Goal: Task Accomplishment & Management: Manage account settings

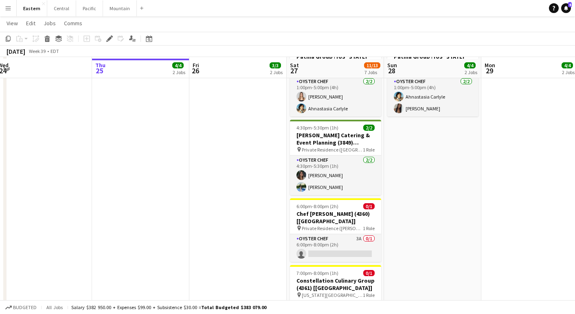
scroll to position [617, 0]
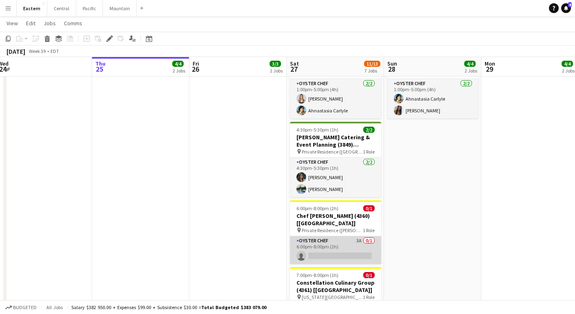
click at [329, 237] on app-card-role "Oyster Chef 3A 0/1 6:00pm-8:00pm (2h) single-neutral-actions" at bounding box center [335, 250] width 91 height 28
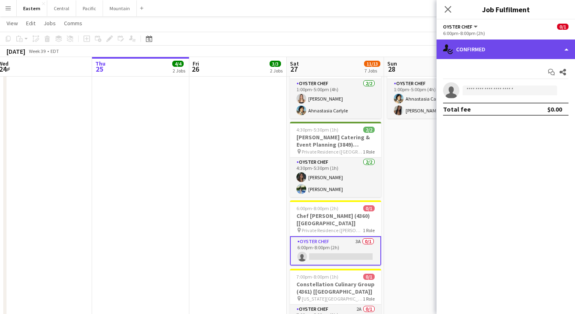
click at [508, 49] on div "single-neutral-actions-check-2 Confirmed" at bounding box center [506, 50] width 139 height 20
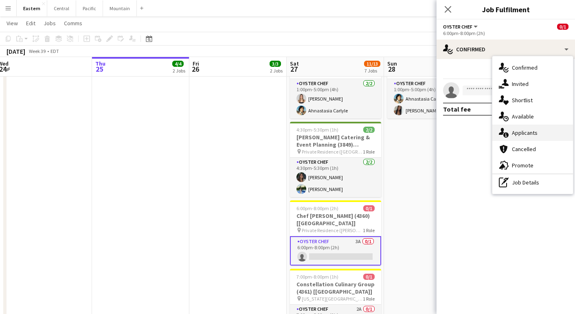
click at [526, 134] on span "Applicants" at bounding box center [525, 132] width 26 height 7
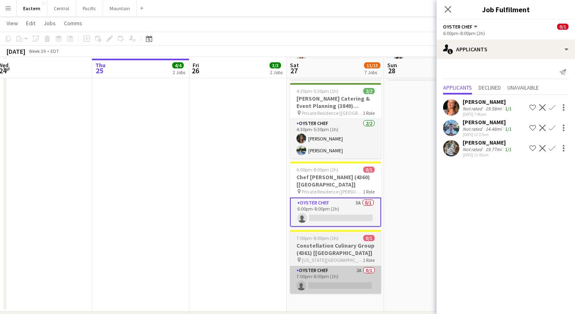
scroll to position [657, 0]
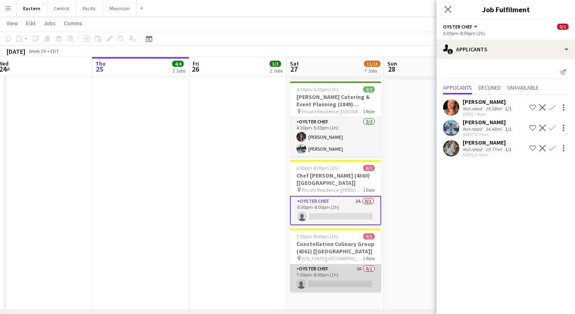
click at [345, 266] on app-card-role "Oyster Chef 2A 0/1 7:00pm-8:00pm (1h) single-neutral-actions" at bounding box center [335, 278] width 91 height 28
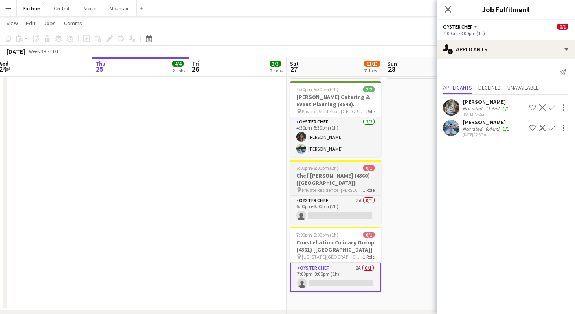
click at [329, 172] on h3 "Chef [PERSON_NAME] (4360) [[GEOGRAPHIC_DATA]]" at bounding box center [335, 179] width 91 height 15
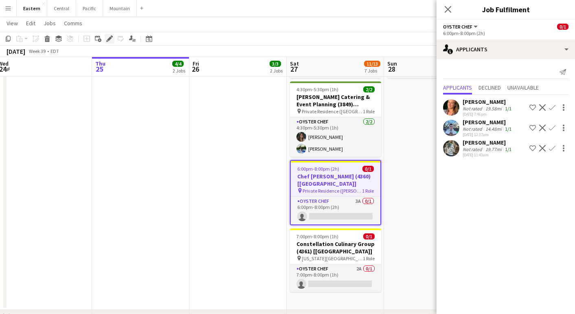
click at [106, 38] on icon "Edit" at bounding box center [109, 38] width 7 height 7
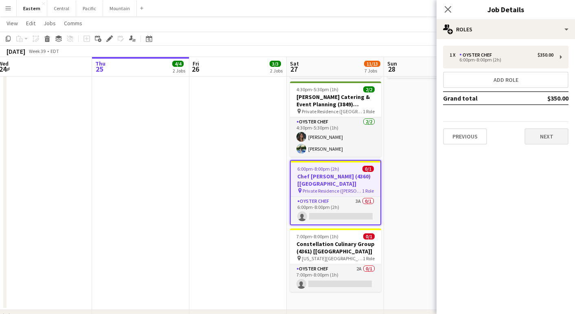
click at [554, 139] on button "Next" at bounding box center [547, 136] width 44 height 16
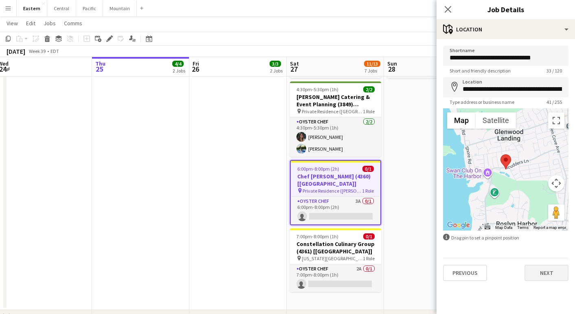
click at [549, 273] on button "Next" at bounding box center [547, 273] width 44 height 16
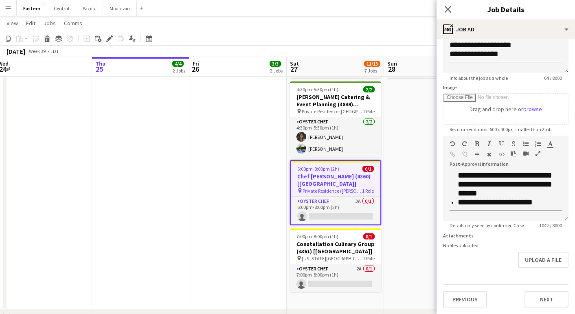
scroll to position [89, 0]
click at [542, 296] on button "Next" at bounding box center [547, 299] width 44 height 16
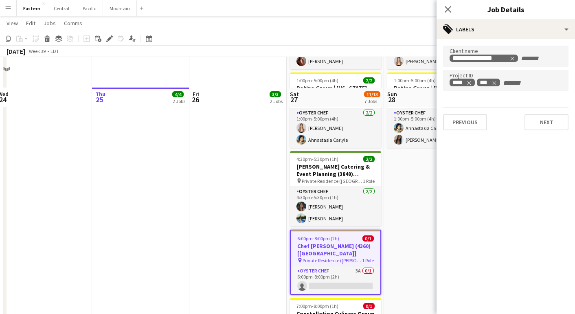
scroll to position [673, 0]
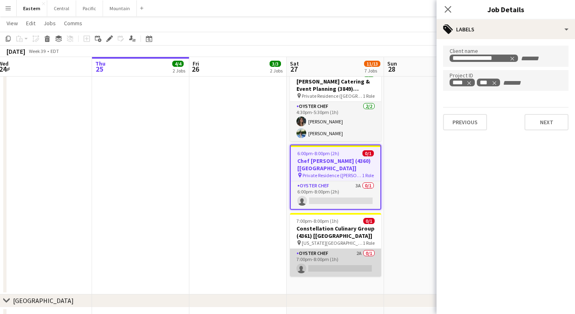
click at [320, 254] on app-card-role "Oyster Chef 2A 0/1 7:00pm-8:00pm (1h) single-neutral-actions" at bounding box center [335, 263] width 91 height 28
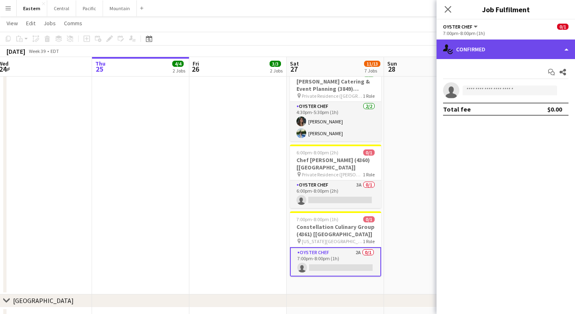
click at [477, 42] on div "single-neutral-actions-check-2 Confirmed" at bounding box center [506, 50] width 139 height 20
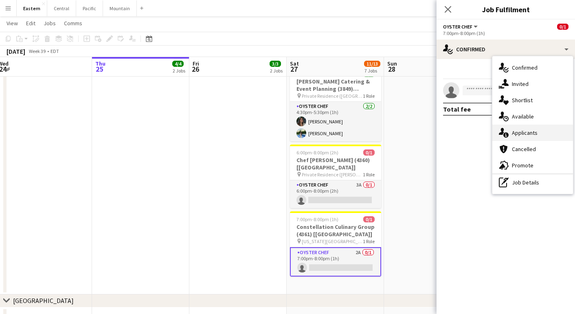
click at [518, 139] on div "single-neutral-actions-information Applicants" at bounding box center [533, 133] width 81 height 16
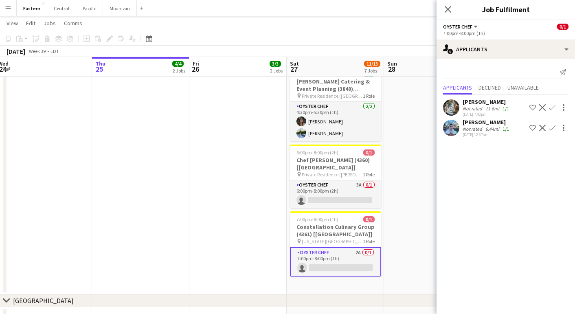
click at [413, 250] on app-date-cell "12:00am-11:59pm (23h59m) 2/2 Patina Group | Delaware North (4295) [NYC] - TIME …" at bounding box center [432, 99] width 97 height 389
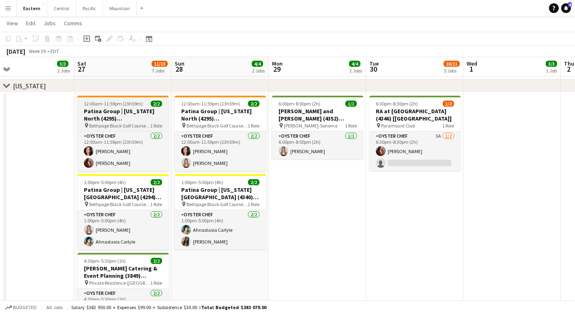
scroll to position [485, 0]
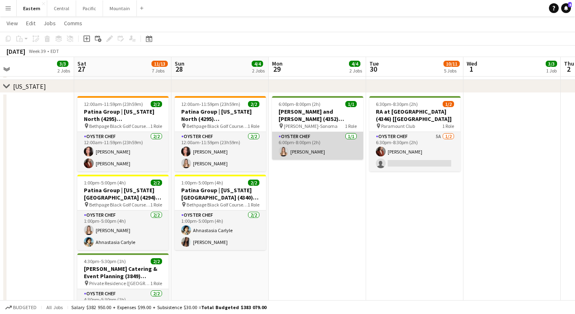
click at [328, 137] on app-card-role "Oyster Chef 1/1 6:00pm-8:00pm (2h) Diana Barbosa Da Silva" at bounding box center [317, 146] width 91 height 28
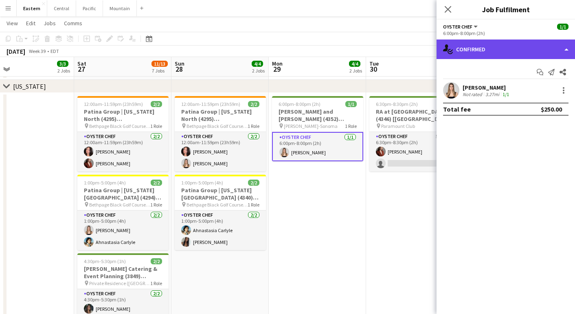
click at [515, 46] on div "single-neutral-actions-check-2 Confirmed" at bounding box center [506, 50] width 139 height 20
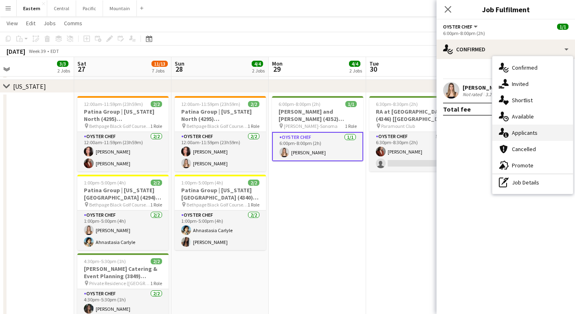
click at [520, 130] on span "Applicants" at bounding box center [525, 132] width 26 height 7
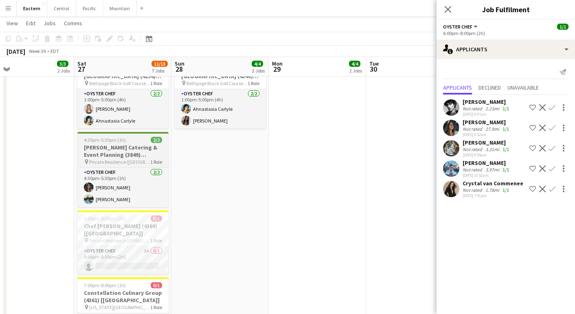
scroll to position [609, 0]
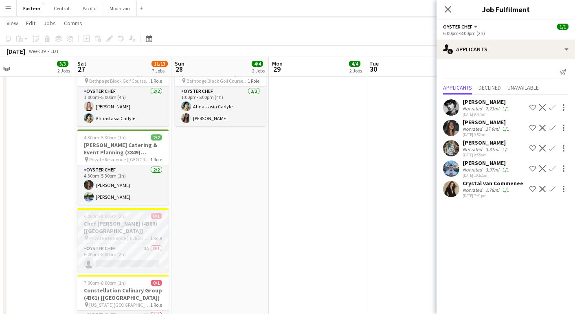
click at [113, 235] on span "Private Residence ([PERSON_NAME][GEOGRAPHIC_DATA], [GEOGRAPHIC_DATA])" at bounding box center [119, 238] width 61 height 6
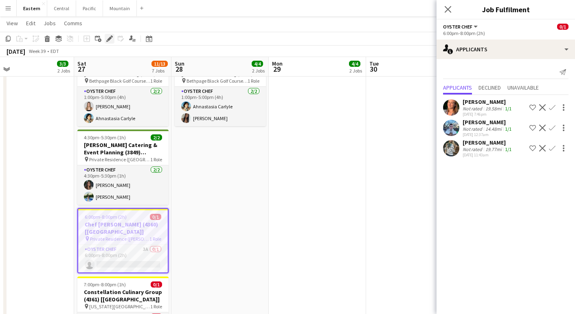
click at [113, 40] on div "Edit" at bounding box center [110, 39] width 10 height 10
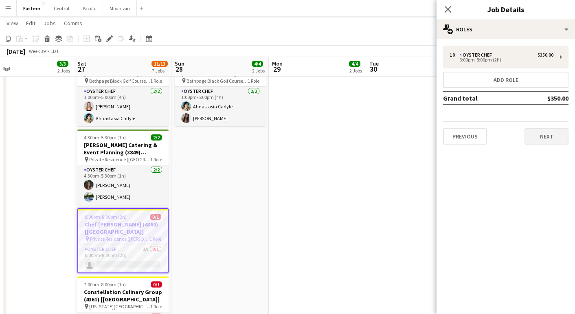
click at [548, 138] on button "Next" at bounding box center [547, 136] width 44 height 16
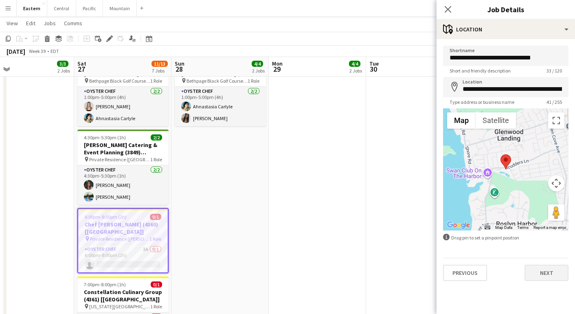
click at [537, 268] on button "Next" at bounding box center [547, 273] width 44 height 16
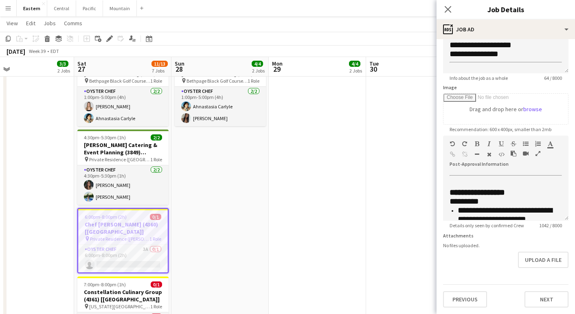
scroll to position [89, 0]
click at [535, 293] on button "Next" at bounding box center [547, 299] width 44 height 16
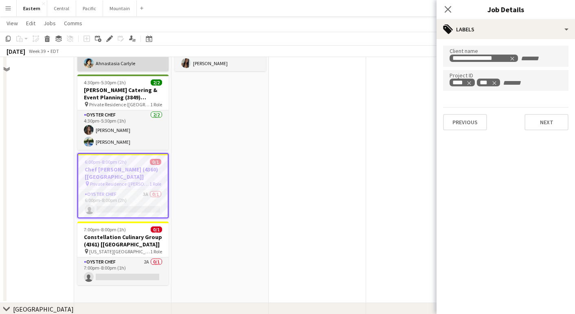
scroll to position [681, 0]
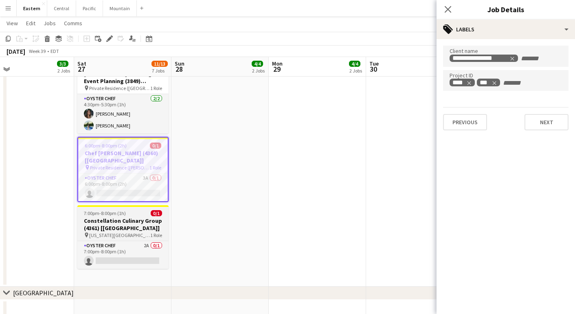
click at [109, 231] on h3 "Constellation Culinary Group (4361) [[GEOGRAPHIC_DATA]]" at bounding box center [122, 224] width 91 height 15
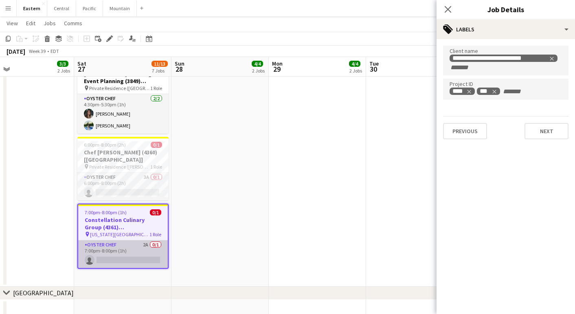
click at [112, 249] on app-card-role "Oyster Chef 2A 0/1 7:00pm-8:00pm (1h) single-neutral-actions" at bounding box center [123, 254] width 90 height 28
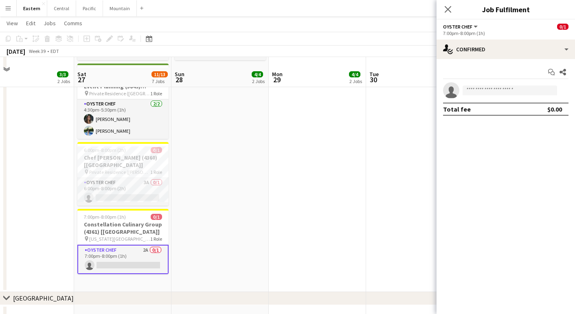
scroll to position [686, 0]
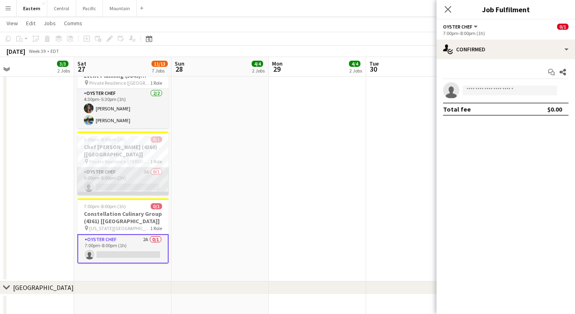
click at [119, 169] on app-card-role "Oyster Chef 3A 0/1 6:00pm-8:00pm (2h) single-neutral-actions" at bounding box center [122, 182] width 91 height 28
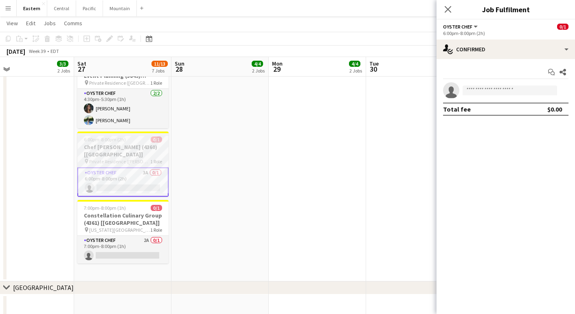
click at [123, 139] on span "6:00pm-8:00pm (2h)" at bounding box center [105, 140] width 42 height 6
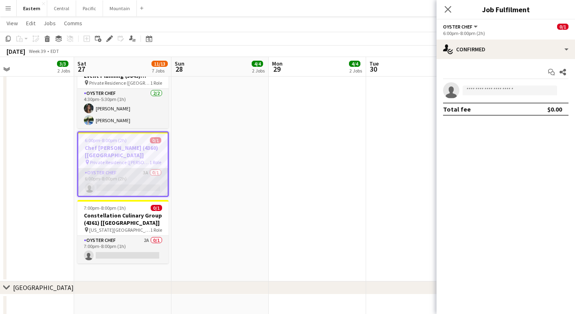
click at [130, 194] on app-card-role "Oyster Chef 3A 0/1 6:00pm-8:00pm (2h) single-neutral-actions" at bounding box center [123, 182] width 90 height 28
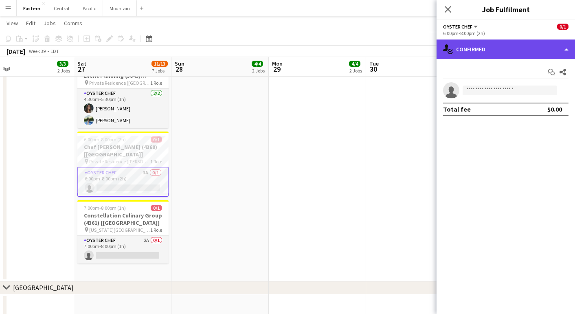
click at [486, 51] on div "single-neutral-actions-check-2 Confirmed" at bounding box center [506, 50] width 139 height 20
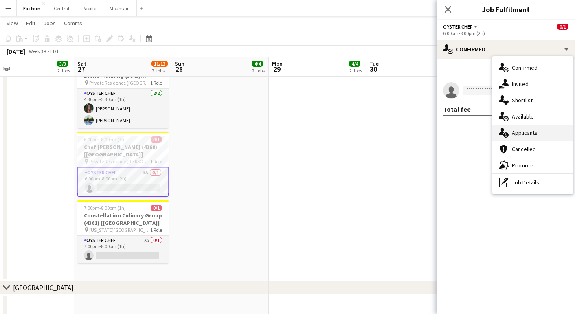
click at [517, 130] on span "Applicants" at bounding box center [525, 132] width 26 height 7
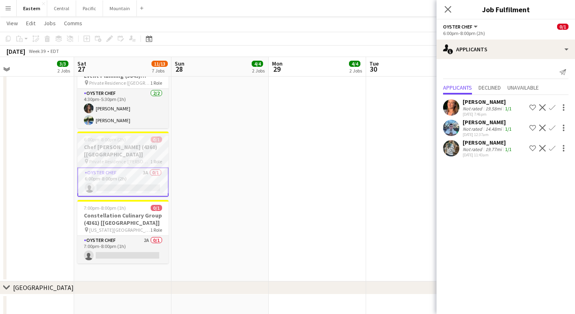
click at [129, 145] on h3 "Chef [PERSON_NAME] (4360) [[GEOGRAPHIC_DATA]]" at bounding box center [122, 150] width 91 height 15
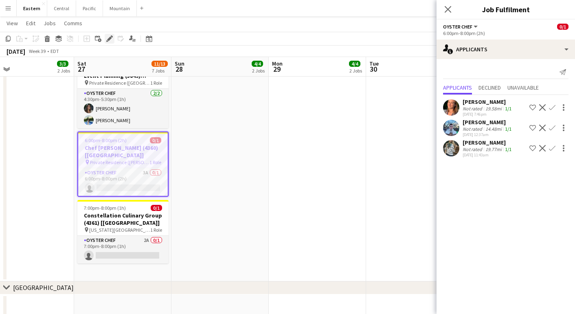
click at [109, 40] on icon at bounding box center [109, 39] width 4 height 4
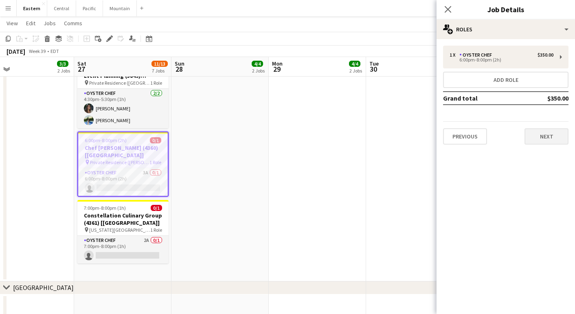
click at [560, 132] on button "Next" at bounding box center [547, 136] width 44 height 16
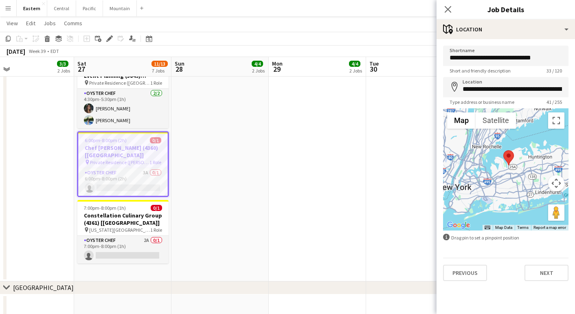
drag, startPoint x: 535, startPoint y: 209, endPoint x: 512, endPoint y: 189, distance: 30.9
click at [512, 189] on div at bounding box center [506, 169] width 126 height 122
click at [230, 198] on app-date-cell "12:00am-11:59pm (23h59m) 2/2 Patina Group | Delaware North (4295) [NYC] - TIME …" at bounding box center [220, 86] width 97 height 389
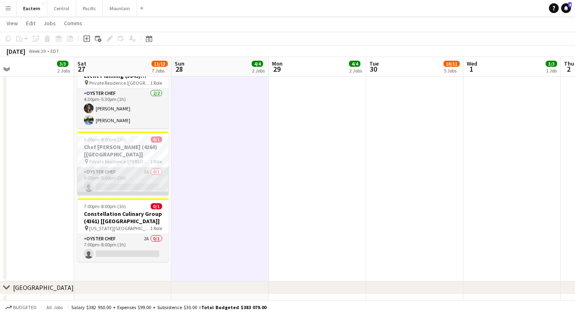
click at [116, 170] on app-card-role "Oyster Chef 3A 0/1 6:00pm-8:00pm (2h) single-neutral-actions" at bounding box center [122, 182] width 91 height 28
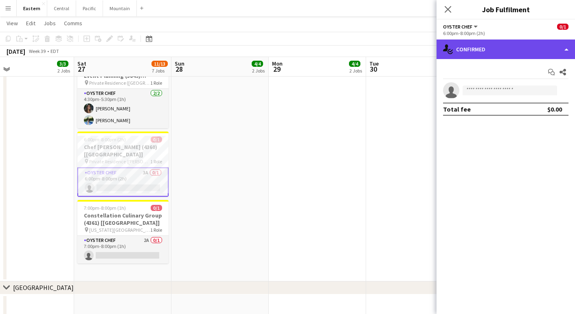
click at [527, 46] on div "single-neutral-actions-check-2 Confirmed" at bounding box center [506, 50] width 139 height 20
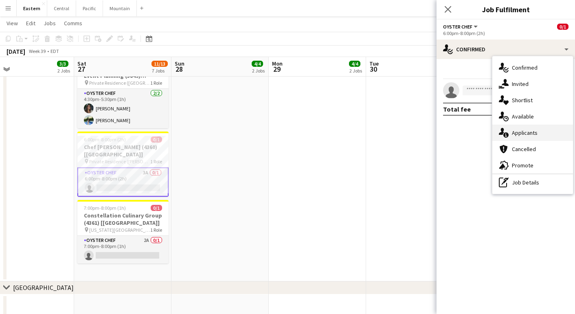
click at [516, 135] on span "Applicants" at bounding box center [525, 132] width 26 height 7
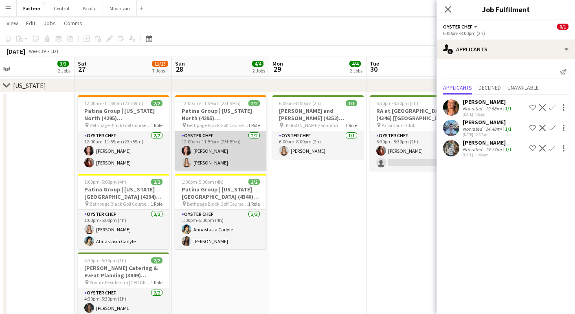
scroll to position [0, 217]
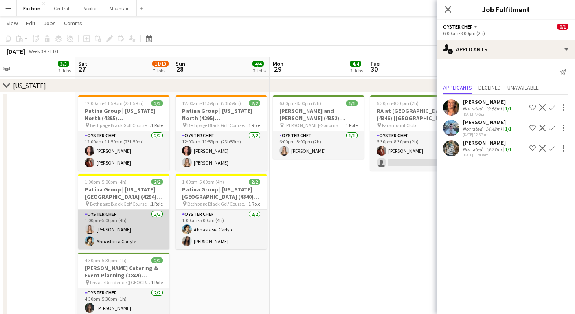
click at [160, 220] on app-card-role "Oyster Chef 2/2 1:00pm-5:00pm (4h) Diana Barbosa Da Silva Ahnastasia Carlyle" at bounding box center [123, 230] width 91 height 40
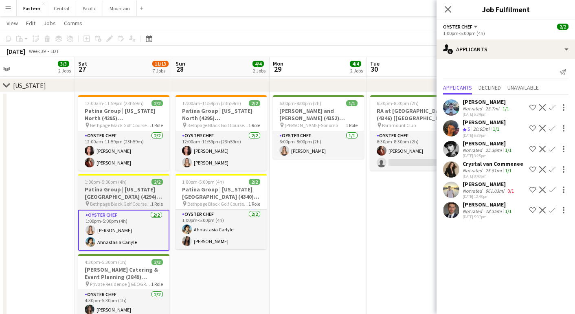
click at [136, 179] on app-job-card "1:00pm-5:00pm (4h) 2/2 Patina Group | Delaware North (4294) [NYC] pin Bethpage …" at bounding box center [123, 212] width 91 height 77
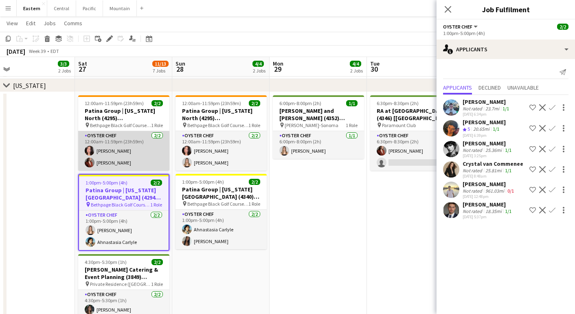
click at [135, 140] on app-card-role "Oyster Chef 2/2 12:00am-11:59pm (23h59m) Chalita Natakuatong Agnes Artych" at bounding box center [123, 151] width 91 height 40
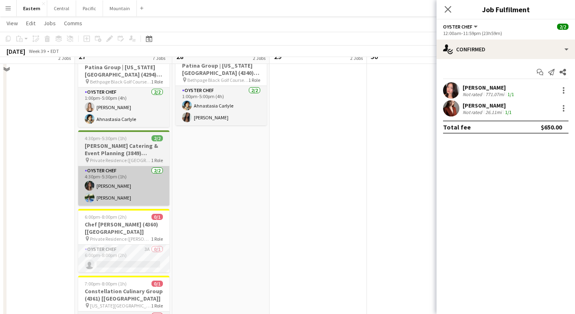
scroll to position [611, 0]
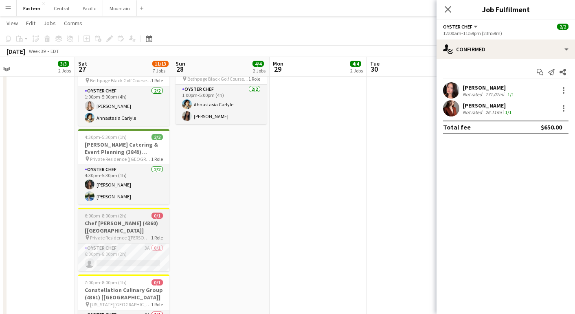
click at [123, 235] on span "Private Residence ([PERSON_NAME][GEOGRAPHIC_DATA], [GEOGRAPHIC_DATA])" at bounding box center [120, 238] width 61 height 6
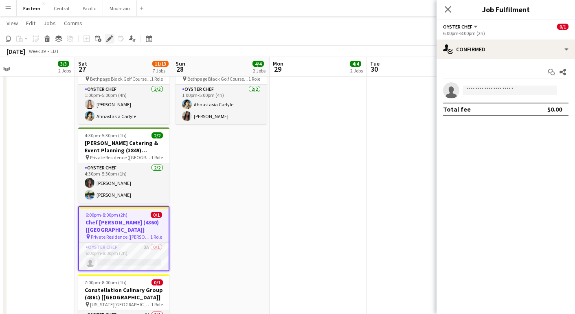
click at [112, 41] on icon "Edit" at bounding box center [109, 38] width 7 height 7
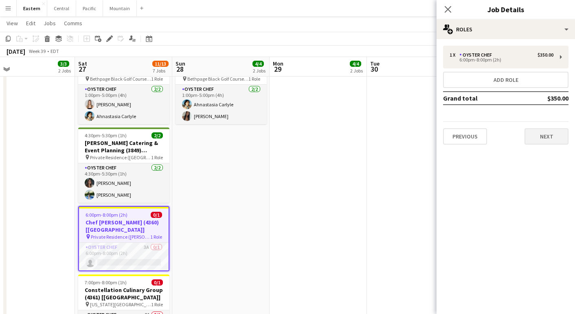
click at [534, 132] on button "Next" at bounding box center [547, 136] width 44 height 16
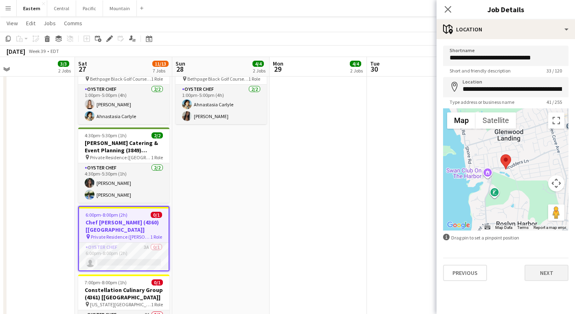
click at [553, 272] on button "Next" at bounding box center [547, 273] width 44 height 16
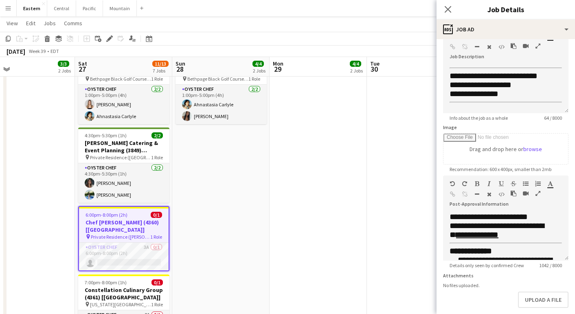
scroll to position [322, 0]
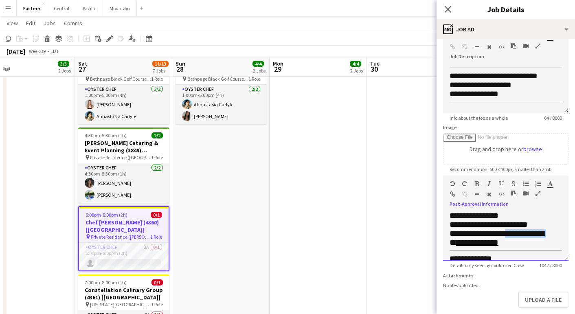
drag, startPoint x: 482, startPoint y: 238, endPoint x: 520, endPoint y: 230, distance: 39.5
click at [520, 230] on span "**********" at bounding box center [497, 237] width 95 height 17
copy span "**********"
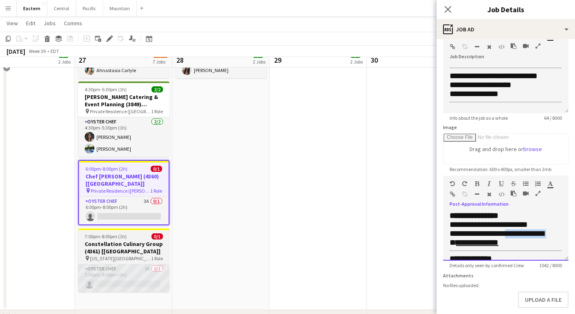
scroll to position [658, 0]
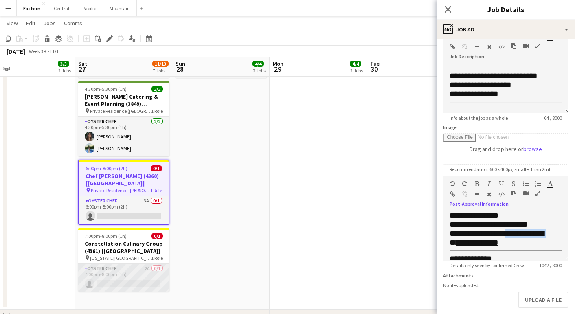
click at [117, 269] on app-card-role "Oyster Chef 2A 0/1 7:00pm-8:00pm (1h) single-neutral-actions" at bounding box center [123, 278] width 91 height 28
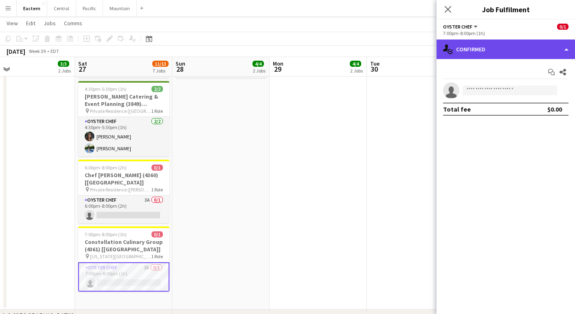
click at [489, 46] on div "single-neutral-actions-check-2 Confirmed" at bounding box center [506, 50] width 139 height 20
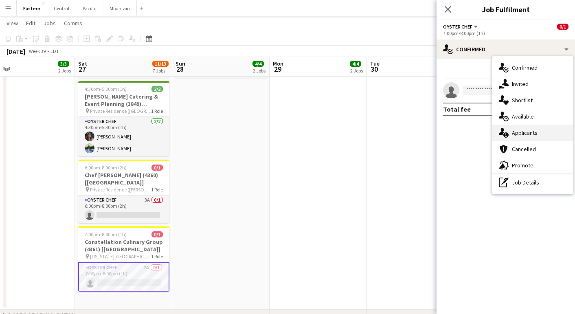
click at [516, 132] on span "Applicants" at bounding box center [525, 132] width 26 height 7
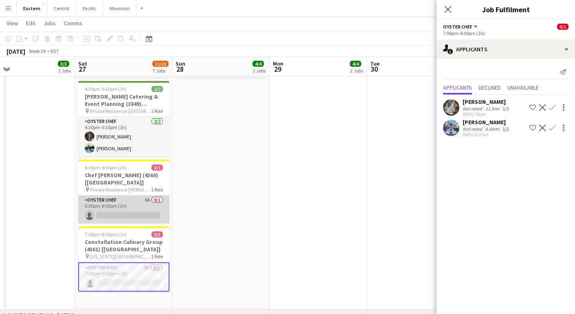
click at [135, 196] on app-card-role "Oyster Chef 3A 0/1 6:00pm-8:00pm (2h) single-neutral-actions" at bounding box center [123, 210] width 91 height 28
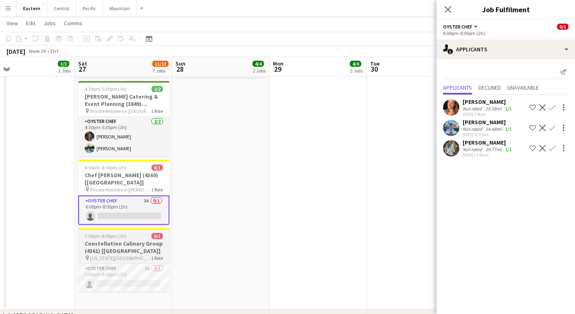
click at [114, 242] on h3 "Constellation Culinary Group (4361) [[GEOGRAPHIC_DATA]]" at bounding box center [123, 247] width 91 height 15
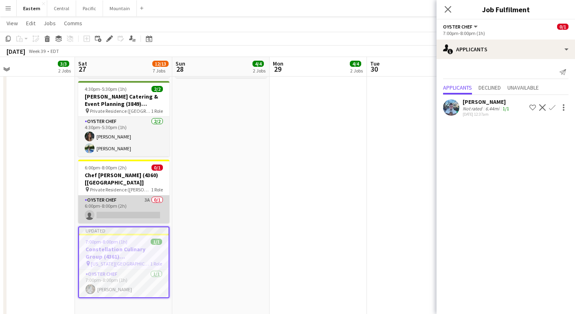
click at [121, 201] on app-card-role "Oyster Chef 3A 0/1 6:00pm-8:00pm (2h) single-neutral-actions" at bounding box center [123, 210] width 91 height 28
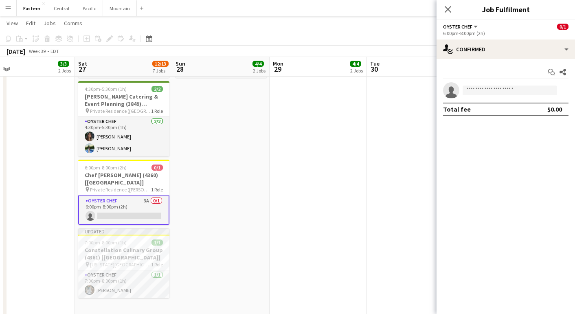
click at [121, 201] on app-card-role "Oyster Chef 3A 0/1 6:00pm-8:00pm (2h) single-neutral-actions" at bounding box center [123, 210] width 91 height 29
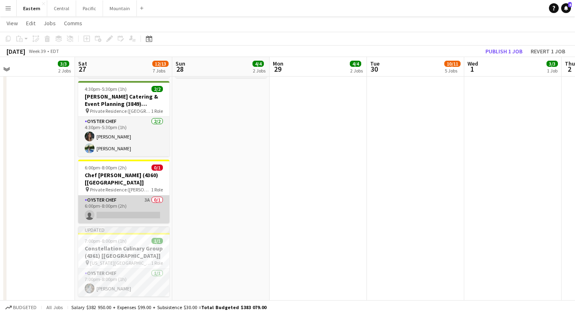
click at [121, 201] on app-card-role "Oyster Chef 3A 0/1 6:00pm-8:00pm (2h) single-neutral-actions" at bounding box center [123, 210] width 91 height 28
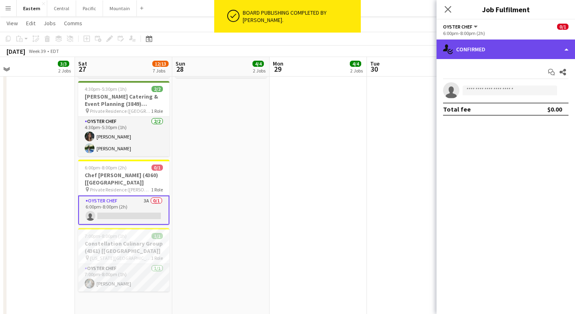
click at [494, 49] on div "single-neutral-actions-check-2 Confirmed" at bounding box center [506, 50] width 139 height 20
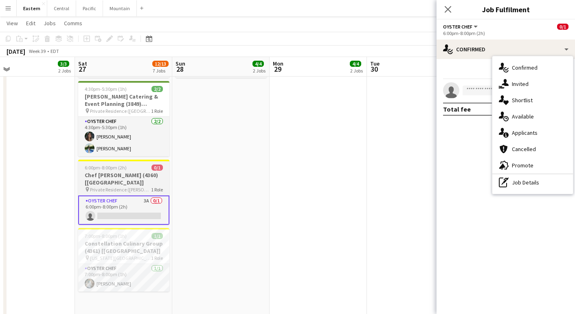
click at [154, 187] on span "1 Role" at bounding box center [157, 190] width 12 height 6
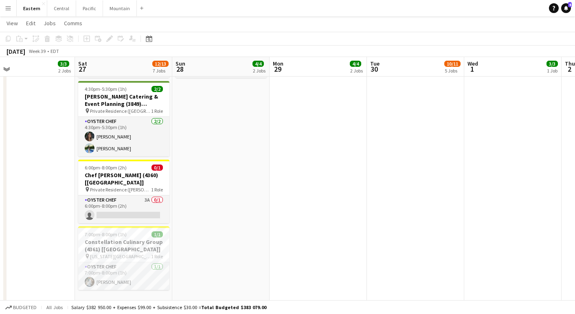
click at [198, 222] on app-date-cell "12:00am-11:59pm (23h59m) 2/2 Patina Group | Delaware North (4295) [NYC] - TIME …" at bounding box center [220, 115] width 97 height 389
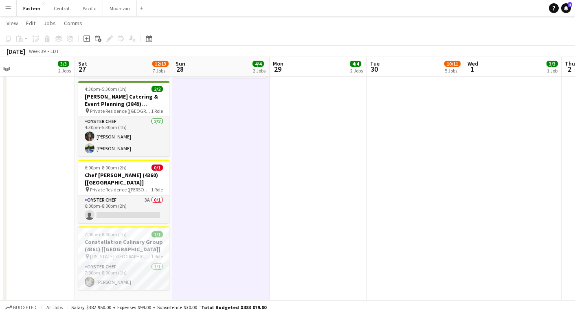
click at [145, 293] on app-date-cell "12:00am-11:59pm (23h59m) 2/2 Patina Group | Delaware North (4295) [NYC] - TIME …" at bounding box center [123, 115] width 97 height 389
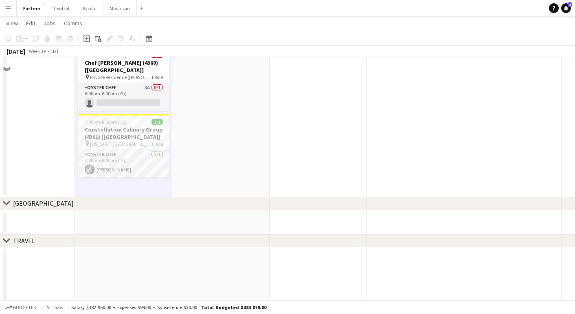
scroll to position [714, 0]
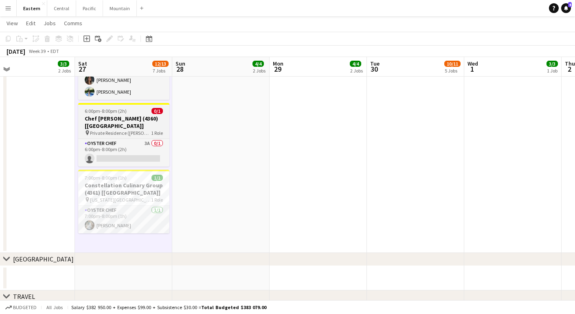
click at [103, 129] on app-job-card "6:00pm-8:00pm (2h) 0/1 Chef Marcus Ware (4360) [NYC] pin Private Residence (Gle…" at bounding box center [123, 135] width 91 height 64
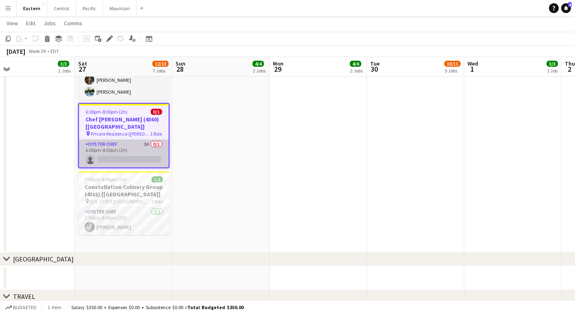
click at [103, 144] on app-card-role "Oyster Chef 3A 0/1 6:00pm-8:00pm (2h) single-neutral-actions" at bounding box center [124, 154] width 90 height 28
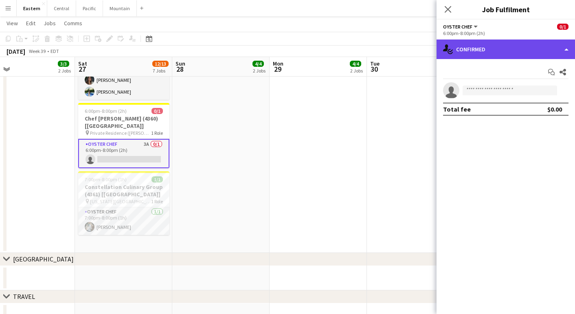
click at [517, 46] on div "single-neutral-actions-check-2 Confirmed" at bounding box center [506, 50] width 139 height 20
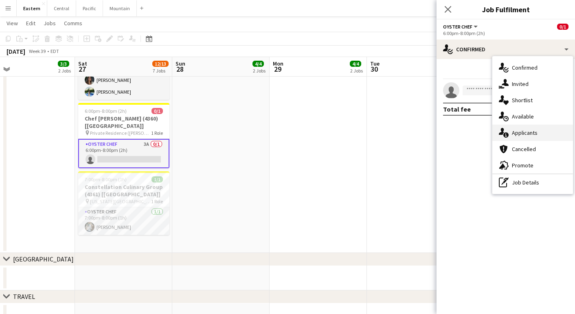
click at [516, 135] on span "Applicants" at bounding box center [525, 132] width 26 height 7
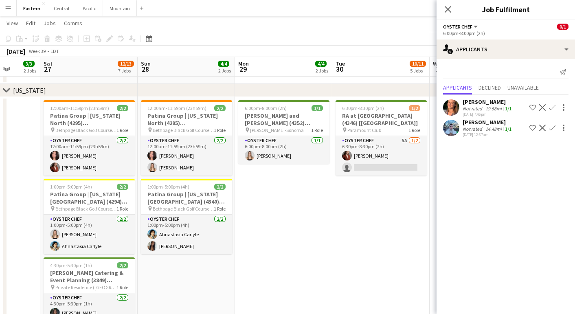
scroll to position [0, 252]
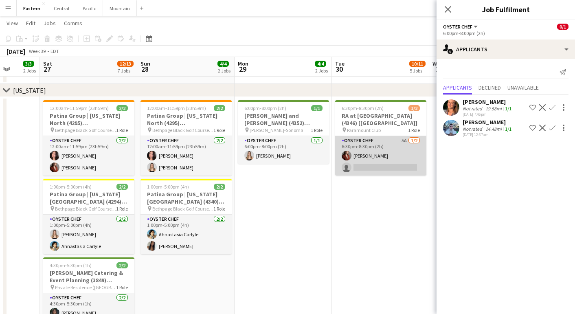
click at [368, 142] on app-card-role "Oyster Chef 5A [DATE] 6:30pm-8:30pm (2h) [PERSON_NAME] single-neutral-actions" at bounding box center [380, 156] width 91 height 40
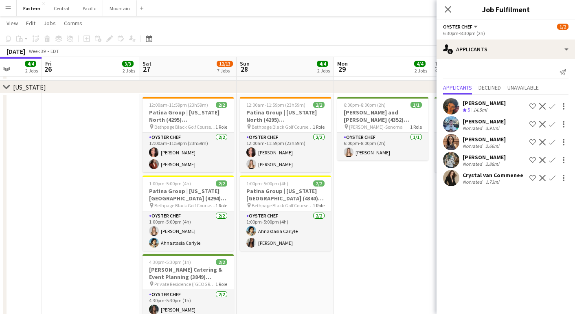
scroll to position [0, 241]
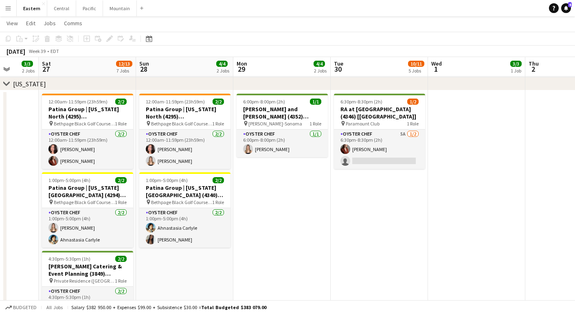
scroll to position [0, 233]
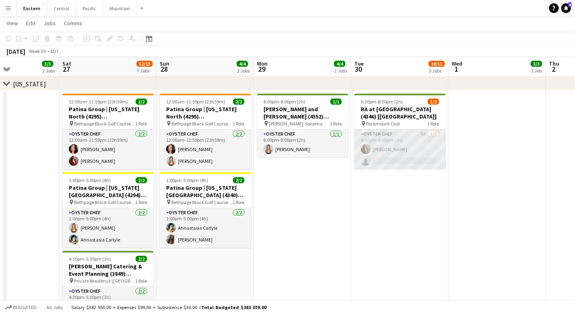
click at [389, 153] on app-card-role "Oyster Chef 5A [DATE] 6:30pm-8:30pm (2h) [PERSON_NAME] single-neutral-actions" at bounding box center [400, 150] width 91 height 40
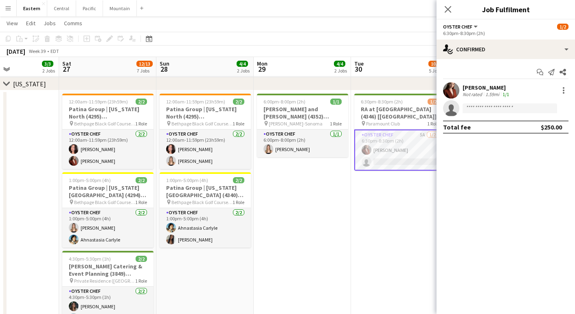
click at [530, 59] on div "Start chat Send notification Share [PERSON_NAME] Not rated 1.59mi 1/1 single-ne…" at bounding box center [506, 99] width 139 height 81
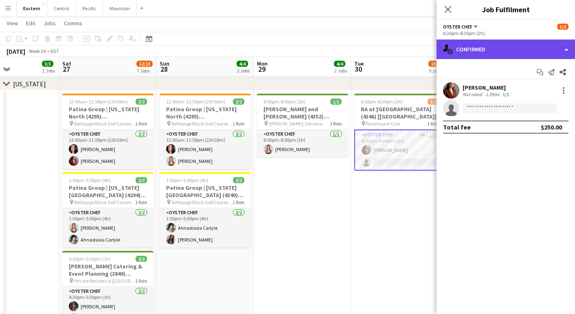
click at [528, 51] on div "single-neutral-actions-check-2 Confirmed" at bounding box center [506, 50] width 139 height 20
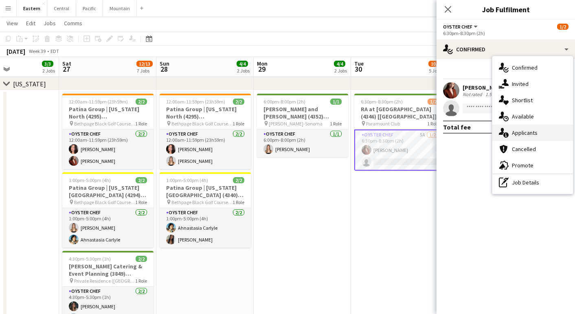
click at [557, 134] on div "single-neutral-actions-information Applicants" at bounding box center [533, 133] width 81 height 16
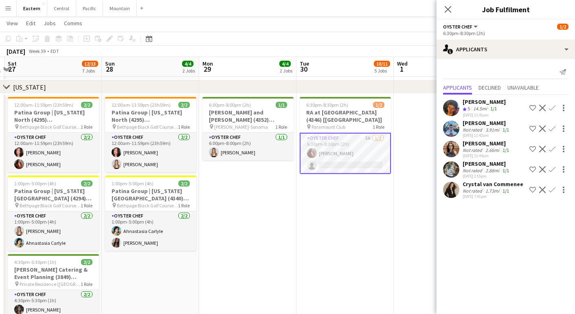
scroll to position [0, 287]
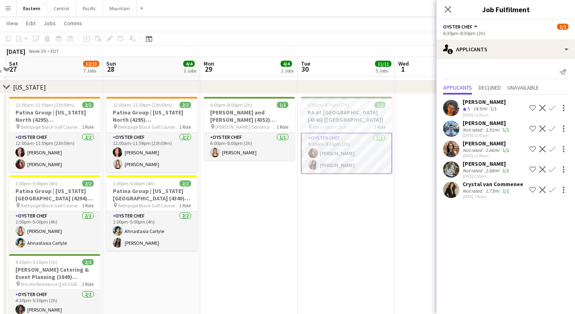
click at [263, 230] on app-date-cell "6:00pm-8:00pm (2h) 1/1 [PERSON_NAME] and [PERSON_NAME] (4352) [[GEOGRAPHIC_DATA…" at bounding box center [249, 288] width 97 height 389
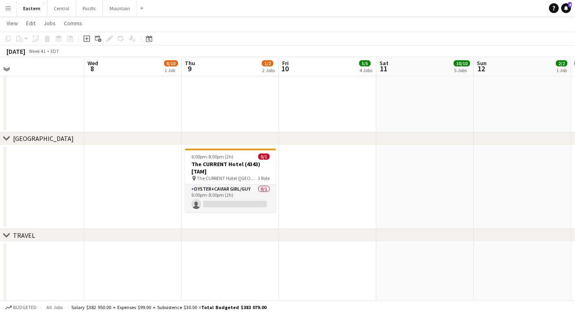
scroll to position [829, 0]
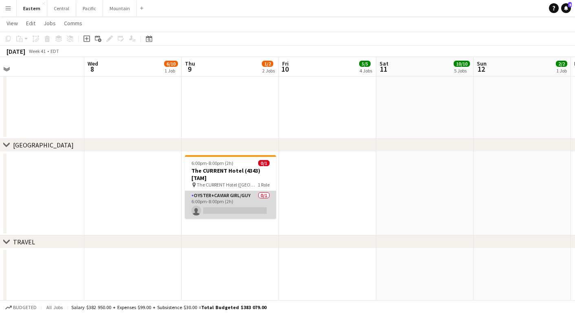
click at [231, 192] on app-card-role "Oyster+Caviar Girl/Guy 0/1 6:00pm-8:00pm (2h) single-neutral-actions" at bounding box center [230, 205] width 91 height 28
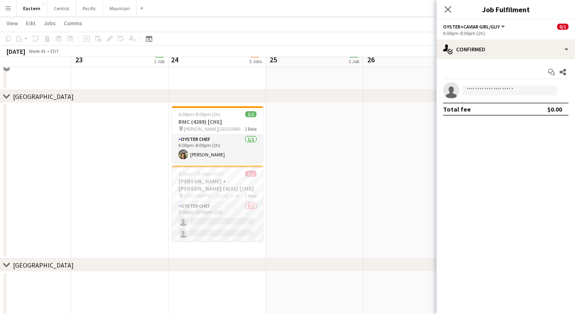
scroll to position [264, 0]
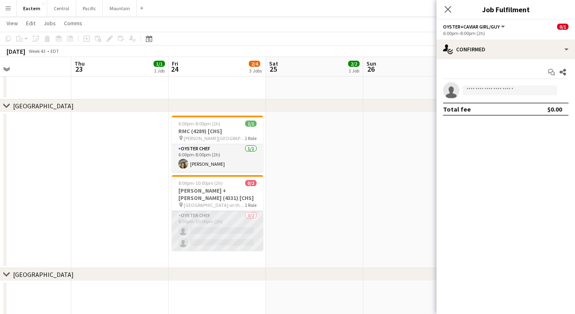
click at [215, 215] on app-card-role "Oyster Chef 0/2 8:00pm-10:00pm (2h) single-neutral-actions single-neutral-actio…" at bounding box center [217, 231] width 91 height 40
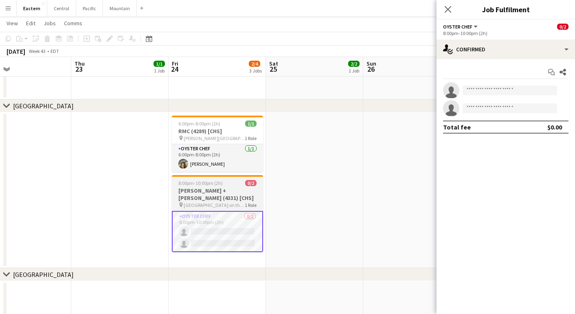
click at [214, 191] on h3 "[PERSON_NAME] + [PERSON_NAME] (4331) [CHS]" at bounding box center [217, 194] width 91 height 15
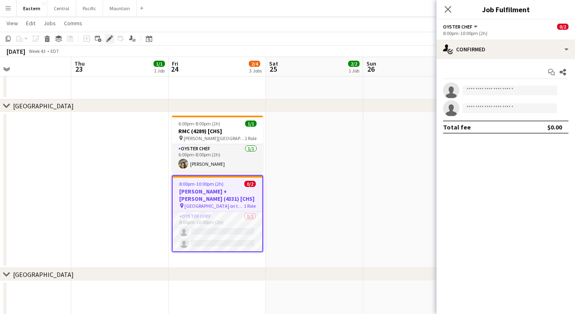
click at [109, 37] on icon "Edit" at bounding box center [109, 38] width 7 height 7
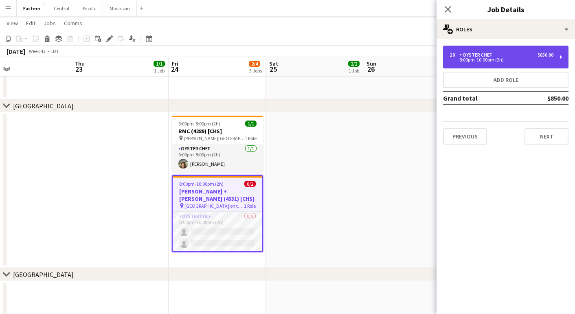
click at [533, 61] on div "8:00pm-10:00pm (2h)" at bounding box center [502, 60] width 104 height 4
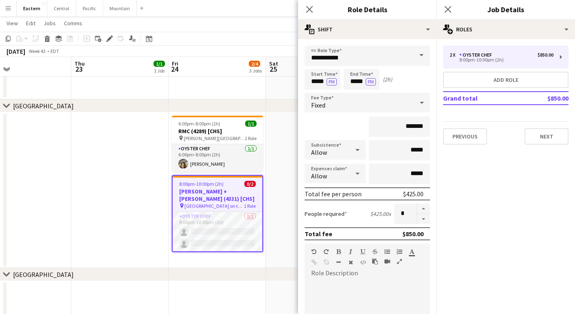
click at [273, 153] on app-date-cell at bounding box center [314, 190] width 97 height 156
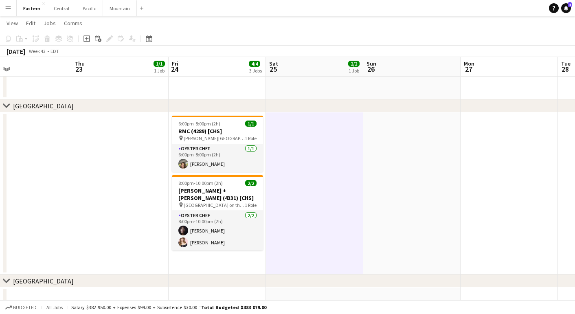
click at [6, 10] on app-icon "Menu" at bounding box center [8, 8] width 7 height 7
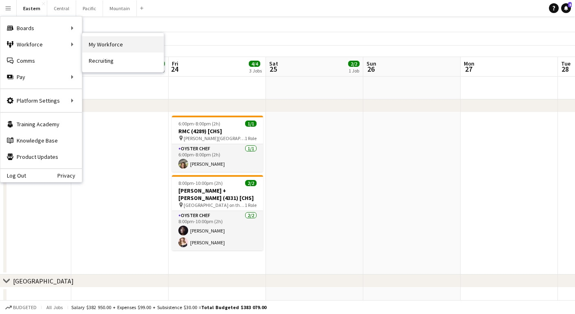
click at [93, 42] on link "My Workforce" at bounding box center [123, 44] width 82 height 16
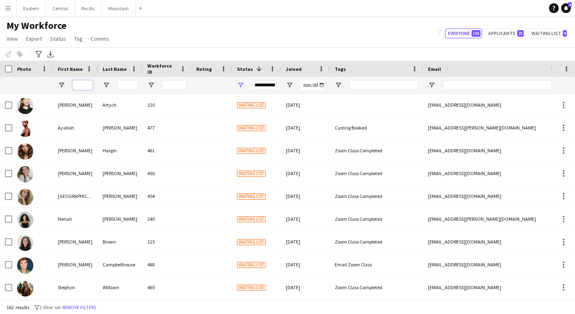
click at [81, 82] on input "First Name Filter Input" at bounding box center [83, 85] width 20 height 10
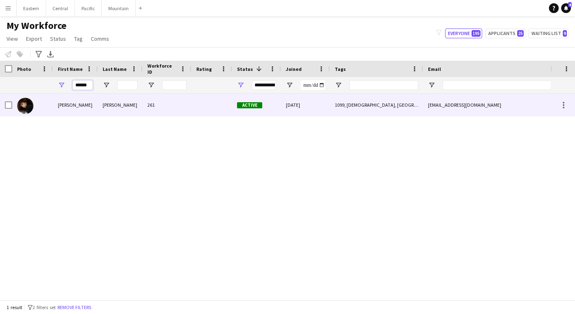
type input "******"
drag, startPoint x: 78, startPoint y: 98, endPoint x: 72, endPoint y: 110, distance: 13.7
click at [72, 110] on div "[PERSON_NAME]" at bounding box center [75, 105] width 45 height 22
click at [490, 110] on div "[EMAIL_ADDRESS][DOMAIN_NAME]" at bounding box center [504, 105] width 163 height 22
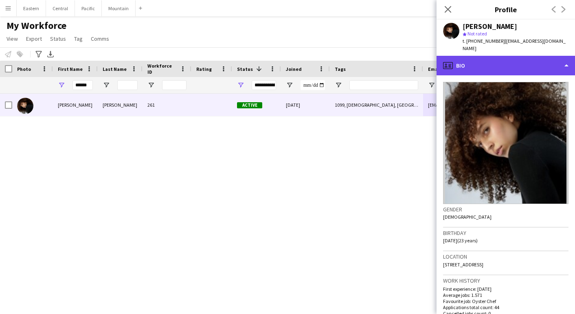
click at [535, 64] on div "profile Bio" at bounding box center [506, 66] width 139 height 20
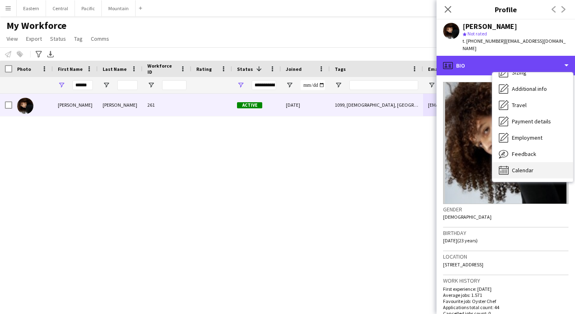
scroll to position [60, 0]
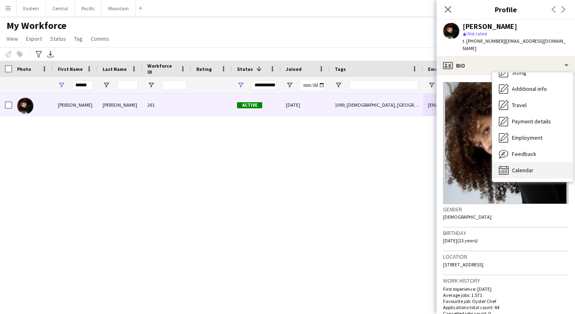
click at [531, 162] on div "Calendar Calendar" at bounding box center [533, 170] width 81 height 16
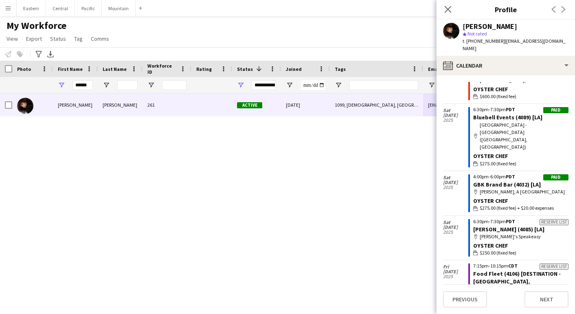
scroll to position [1188, 0]
click at [370, 200] on div "[PERSON_NAME] 261 Active [DATE] 1099, [DEMOGRAPHIC_DATA], [GEOGRAPHIC_DATA], [G…" at bounding box center [275, 197] width 551 height 206
click at [293, 33] on div "My Workforce View Views Default view New view Update view Delete view Edit name…" at bounding box center [287, 34] width 575 height 28
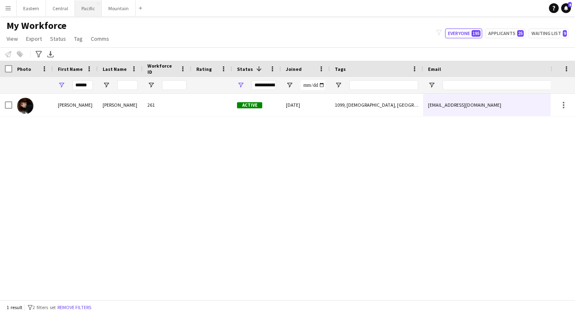
click at [82, 8] on button "Pacific Close" at bounding box center [88, 8] width 27 height 16
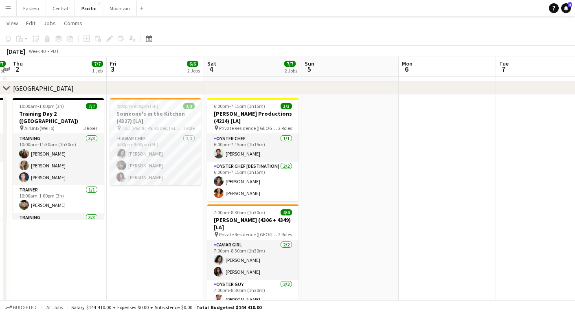
scroll to position [0, 183]
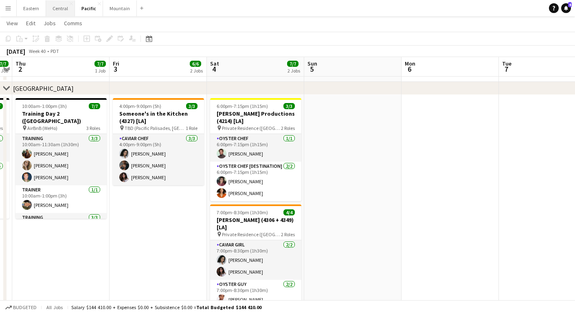
click at [60, 13] on button "Central Close" at bounding box center [60, 8] width 29 height 16
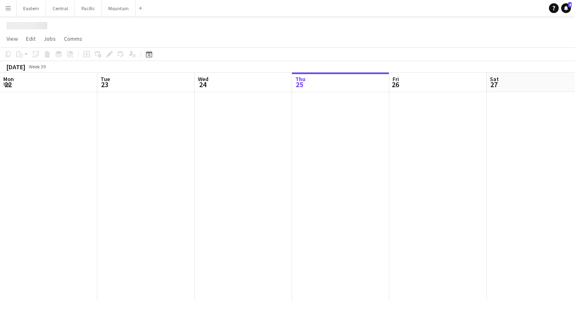
scroll to position [0, 195]
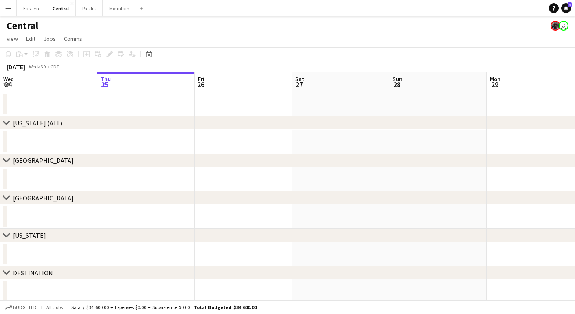
click at [156, 55] on app-toolbar "Copy Paste Paste Command V Paste with crew Command Shift V Paste linked Job [GE…" at bounding box center [287, 54] width 575 height 14
click at [150, 54] on icon at bounding box center [149, 55] width 3 height 3
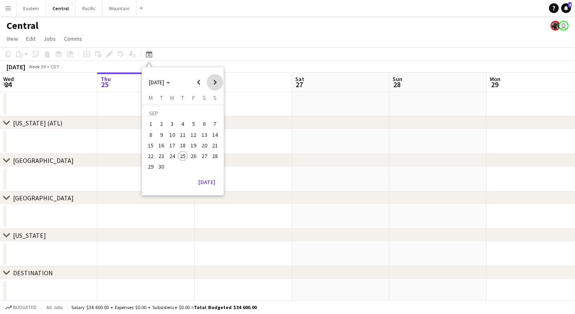
click at [218, 85] on span "Next month" at bounding box center [215, 82] width 16 height 16
click at [203, 127] on span "8" at bounding box center [205, 126] width 10 height 10
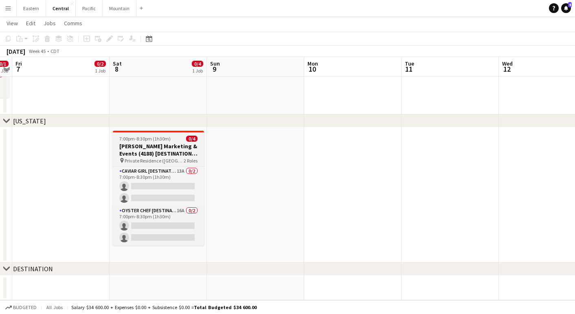
scroll to position [244, 0]
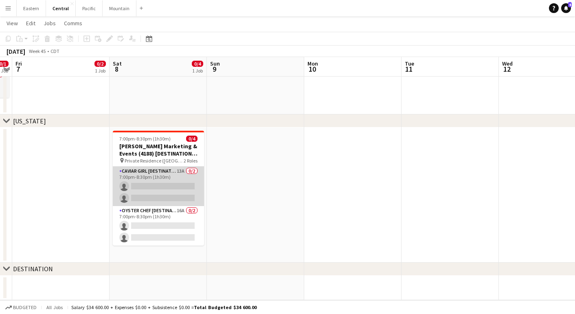
click at [173, 185] on app-card-role "Caviar Girl [DESTINATION] 13A 0/2 7:00pm-8:30pm (1h30m) single-neutral-actions …" at bounding box center [158, 187] width 91 height 40
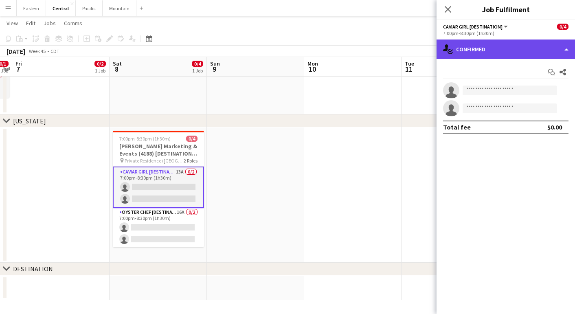
click at [490, 44] on div "single-neutral-actions-check-2 Confirmed" at bounding box center [506, 50] width 139 height 20
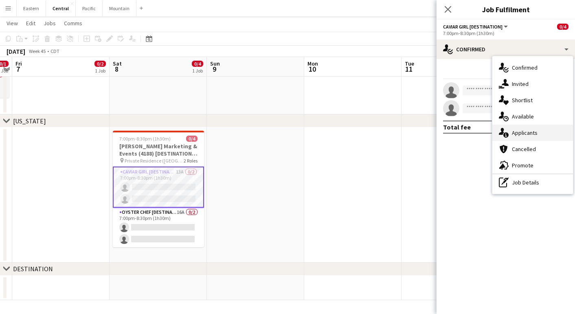
click at [514, 136] on span "Applicants" at bounding box center [525, 132] width 26 height 7
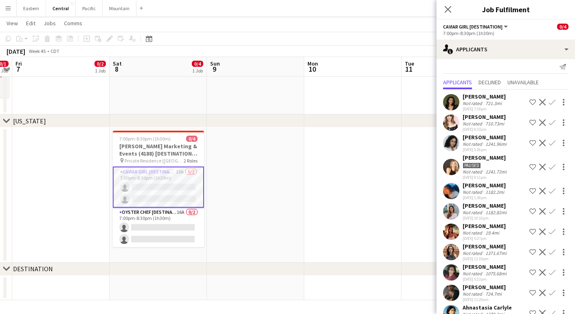
scroll to position [0, 0]
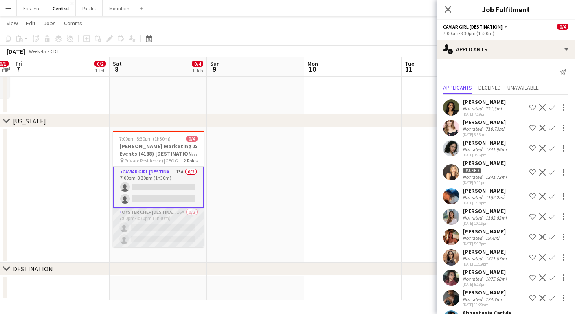
click at [190, 212] on app-card-role "Oyster Chef [DESTINATION] 16A 0/2 7:00pm-8:30pm (1h30m) single-neutral-actions …" at bounding box center [158, 228] width 91 height 40
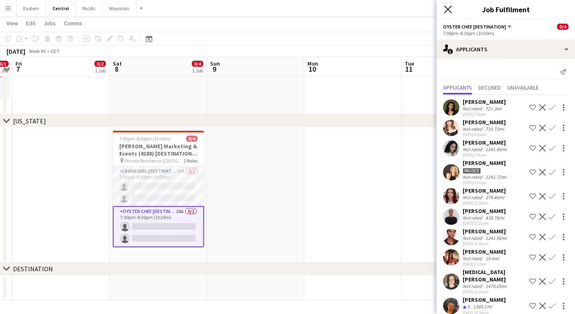
click at [451, 7] on icon at bounding box center [448, 9] width 8 height 8
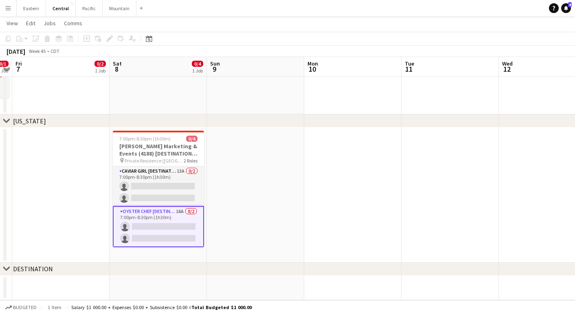
click at [9, 11] on app-icon "Menu" at bounding box center [8, 8] width 7 height 7
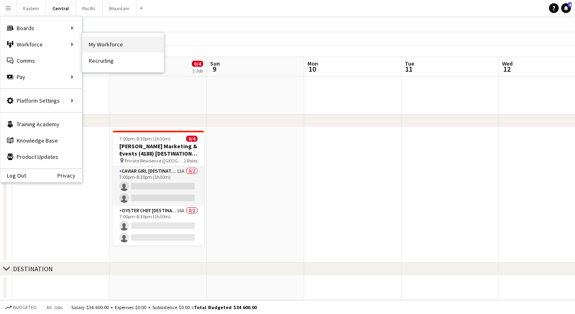
click at [101, 40] on link "My Workforce" at bounding box center [123, 44] width 82 height 16
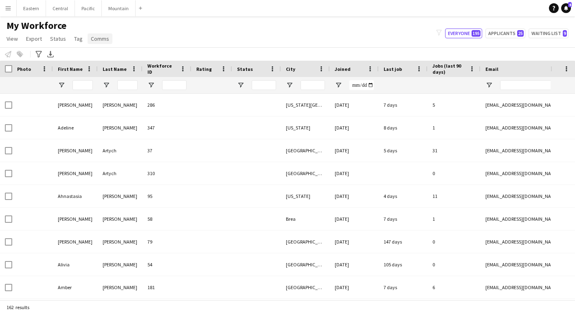
type input "******"
type input "**********"
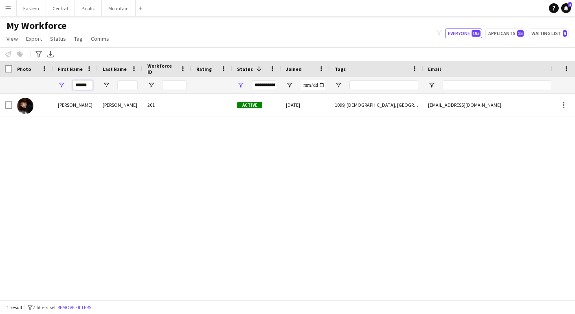
drag, startPoint x: 89, startPoint y: 87, endPoint x: 54, endPoint y: 78, distance: 36.3
click at [54, 78] on div "******" at bounding box center [75, 85] width 45 height 16
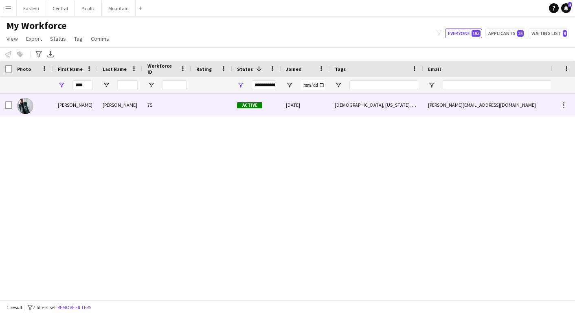
type input "****"
click at [71, 106] on div "[PERSON_NAME]" at bounding box center [75, 105] width 45 height 22
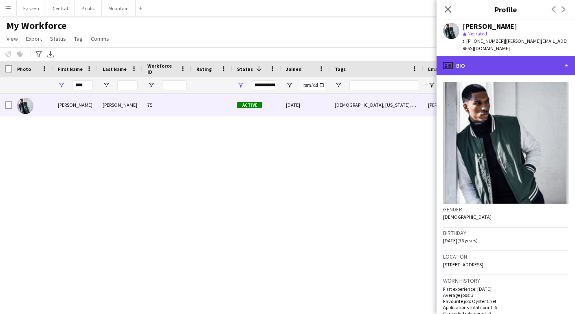
click at [516, 56] on div "profile Bio" at bounding box center [506, 66] width 139 height 20
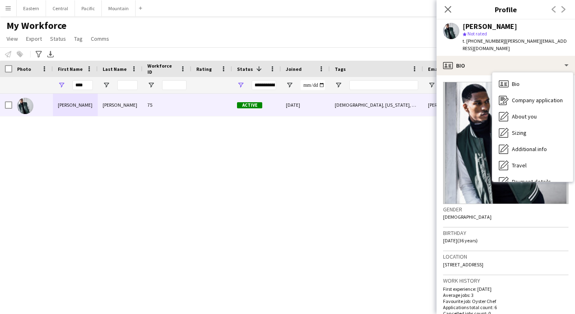
click at [423, 204] on div "[PERSON_NAME] 75 Active [DATE] [DEMOGRAPHIC_DATA], [US_STATE][GEOGRAPHIC_DATA] …" at bounding box center [275, 197] width 551 height 206
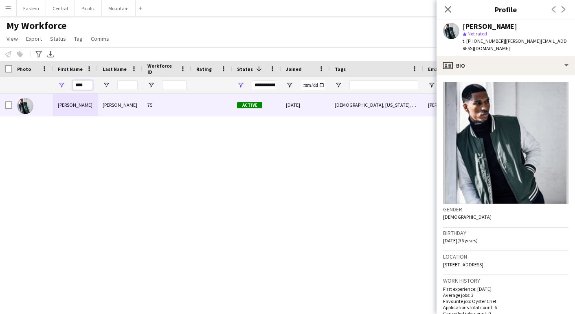
click at [84, 85] on input "****" at bounding box center [83, 85] width 20 height 10
drag, startPoint x: 88, startPoint y: 85, endPoint x: 73, endPoint y: 79, distance: 16.9
click at [72, 82] on div "****" at bounding box center [75, 85] width 45 height 16
